Goal: Check status: Check status

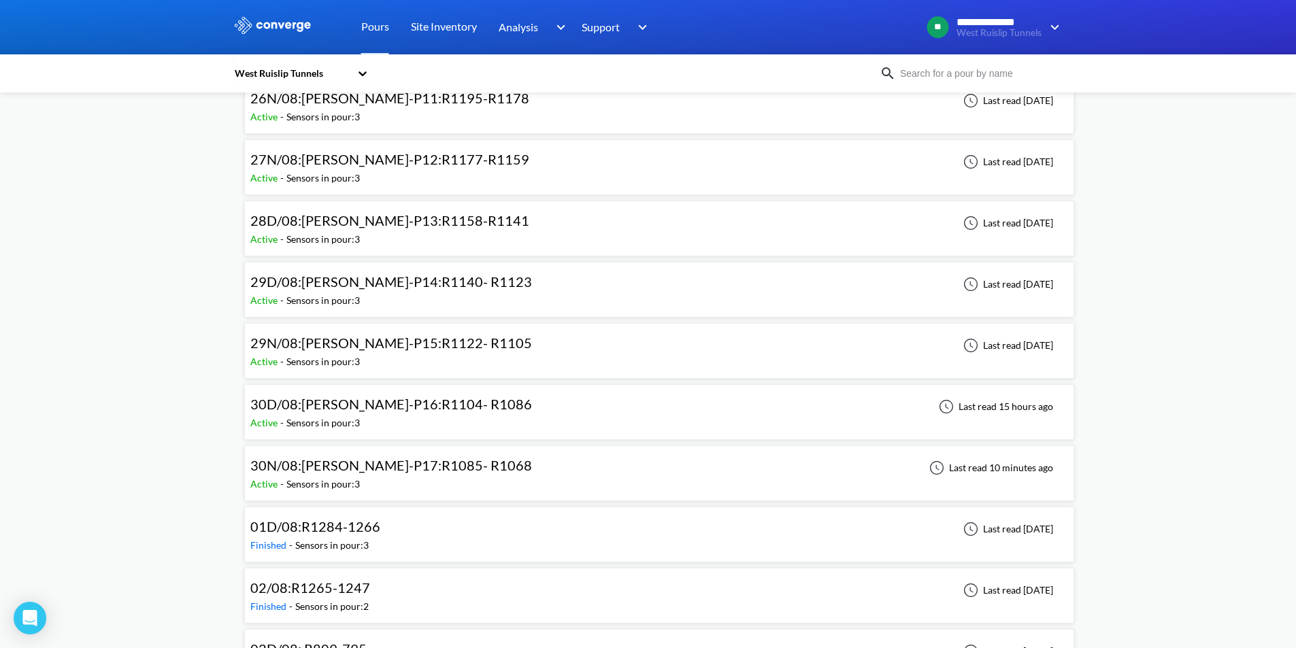
scroll to position [786, 0]
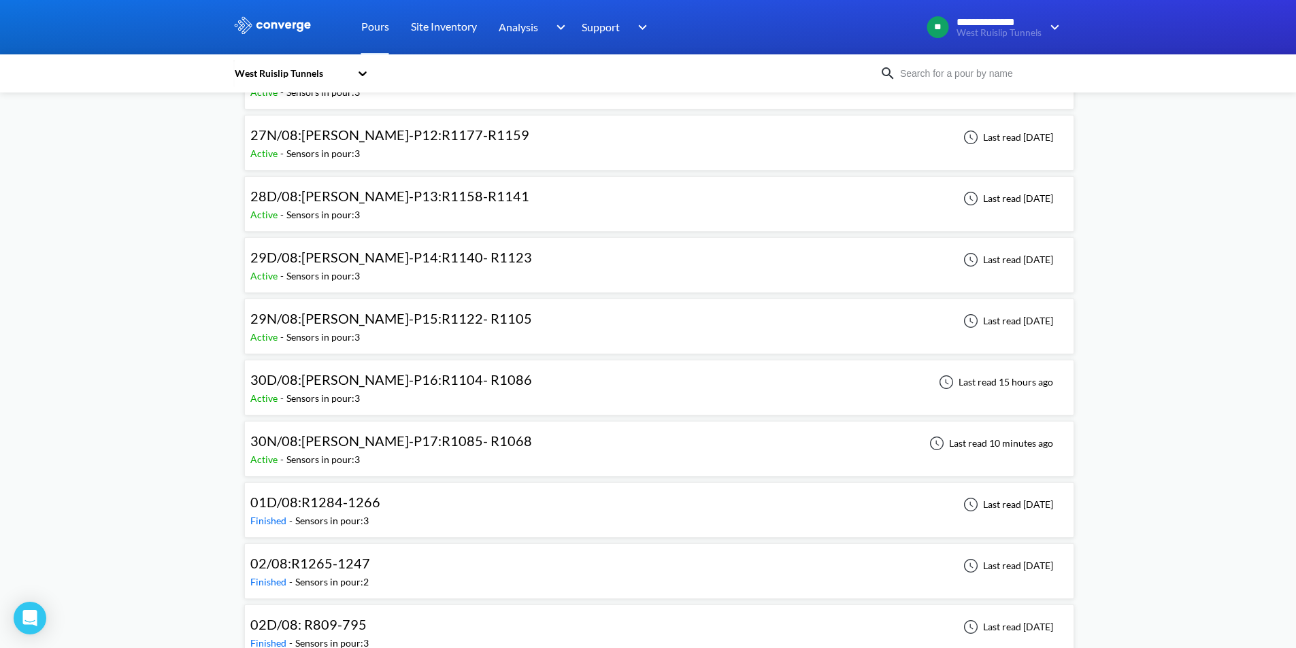
click at [453, 436] on span "30N/08:WB-DL-P17:R1085- R1068" at bounding box center [391, 441] width 282 height 16
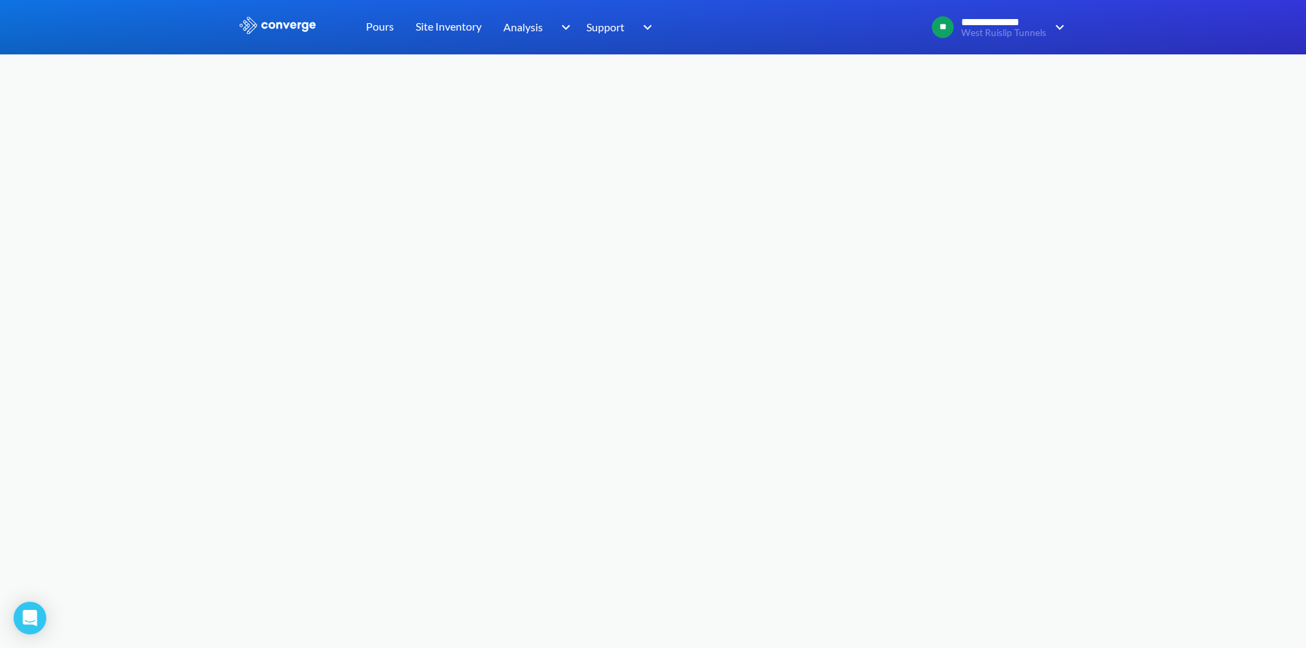
click at [524, 236] on body "**********" at bounding box center [653, 324] width 1306 height 648
click at [291, 24] on img at bounding box center [277, 25] width 79 height 18
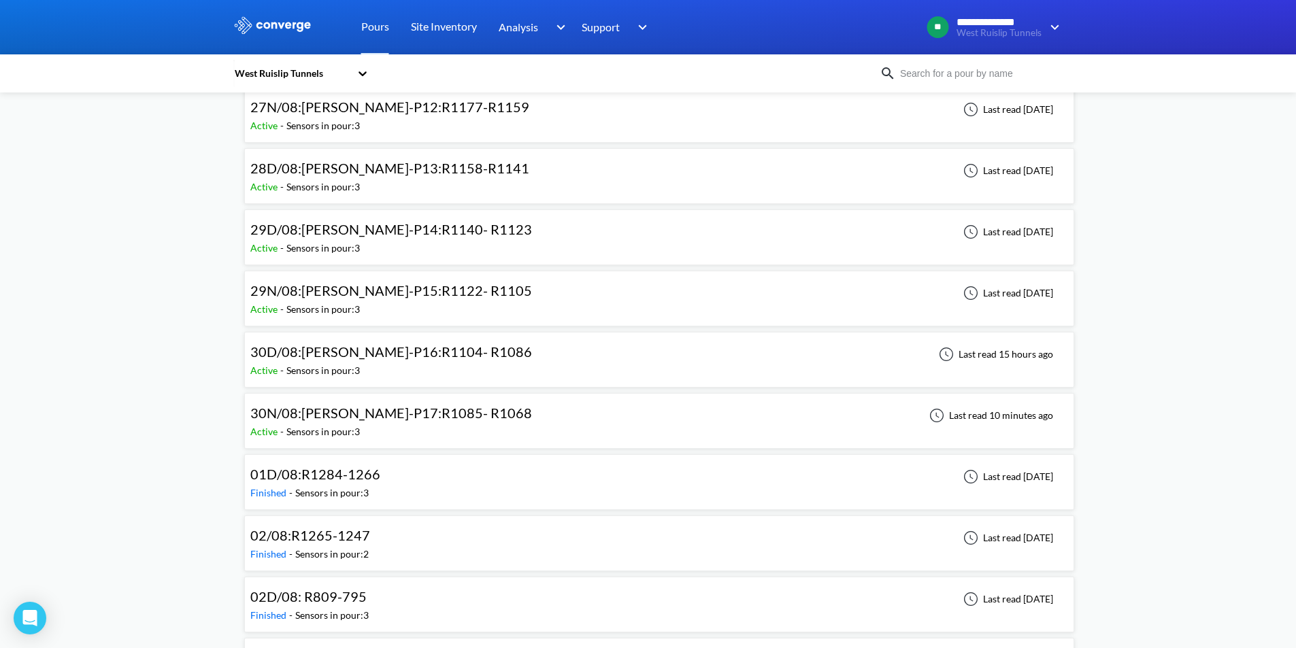
scroll to position [825, 0]
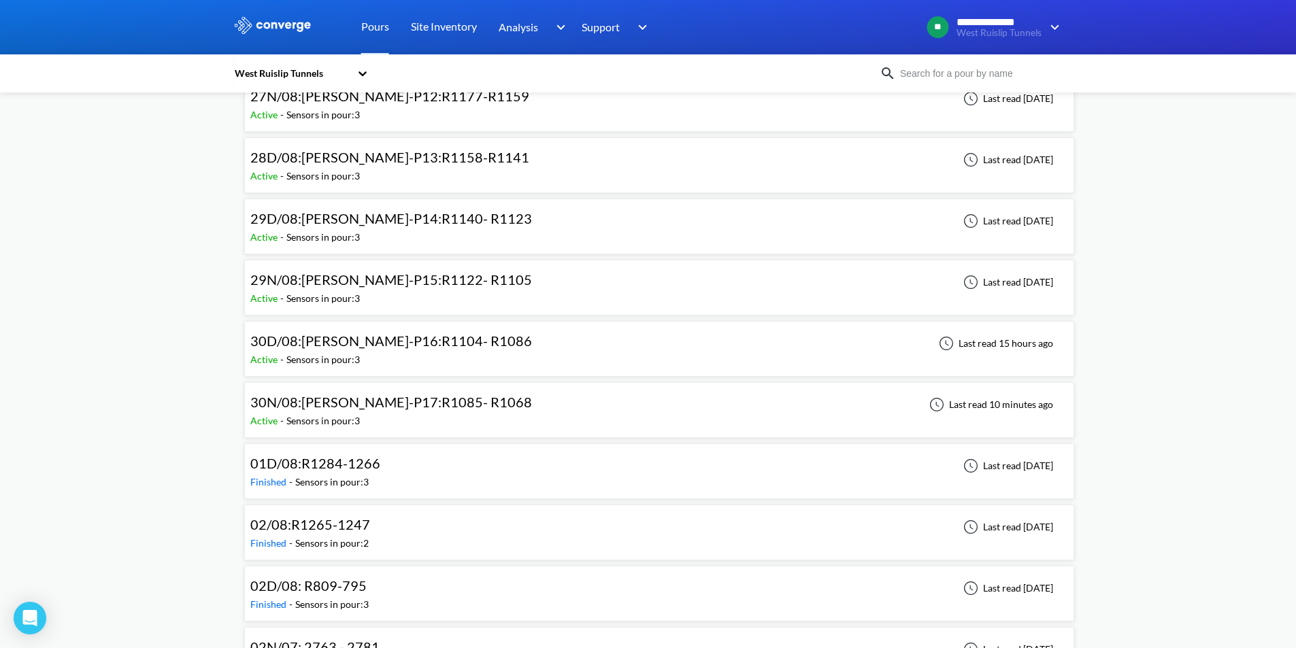
click at [379, 403] on span "30N/08:WB-DL-P17:R1085- R1068" at bounding box center [391, 402] width 282 height 16
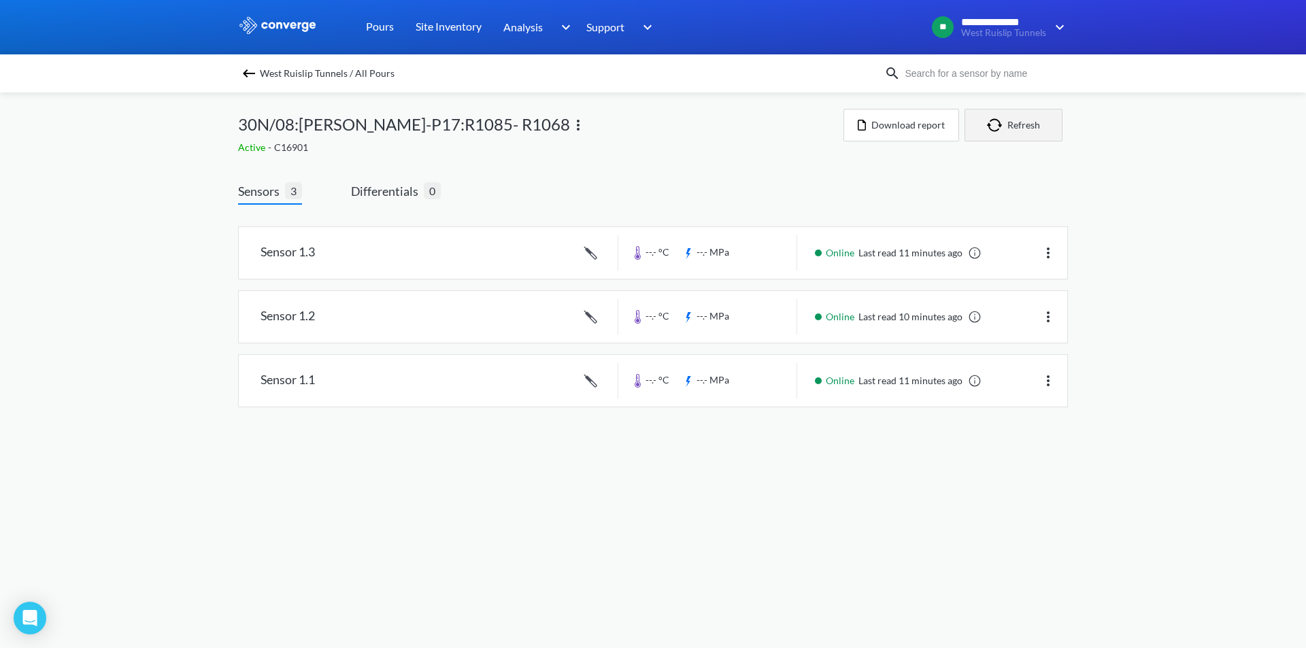
click at [1021, 121] on button "Refresh" at bounding box center [1014, 125] width 98 height 33
